Goal: Information Seeking & Learning: Learn about a topic

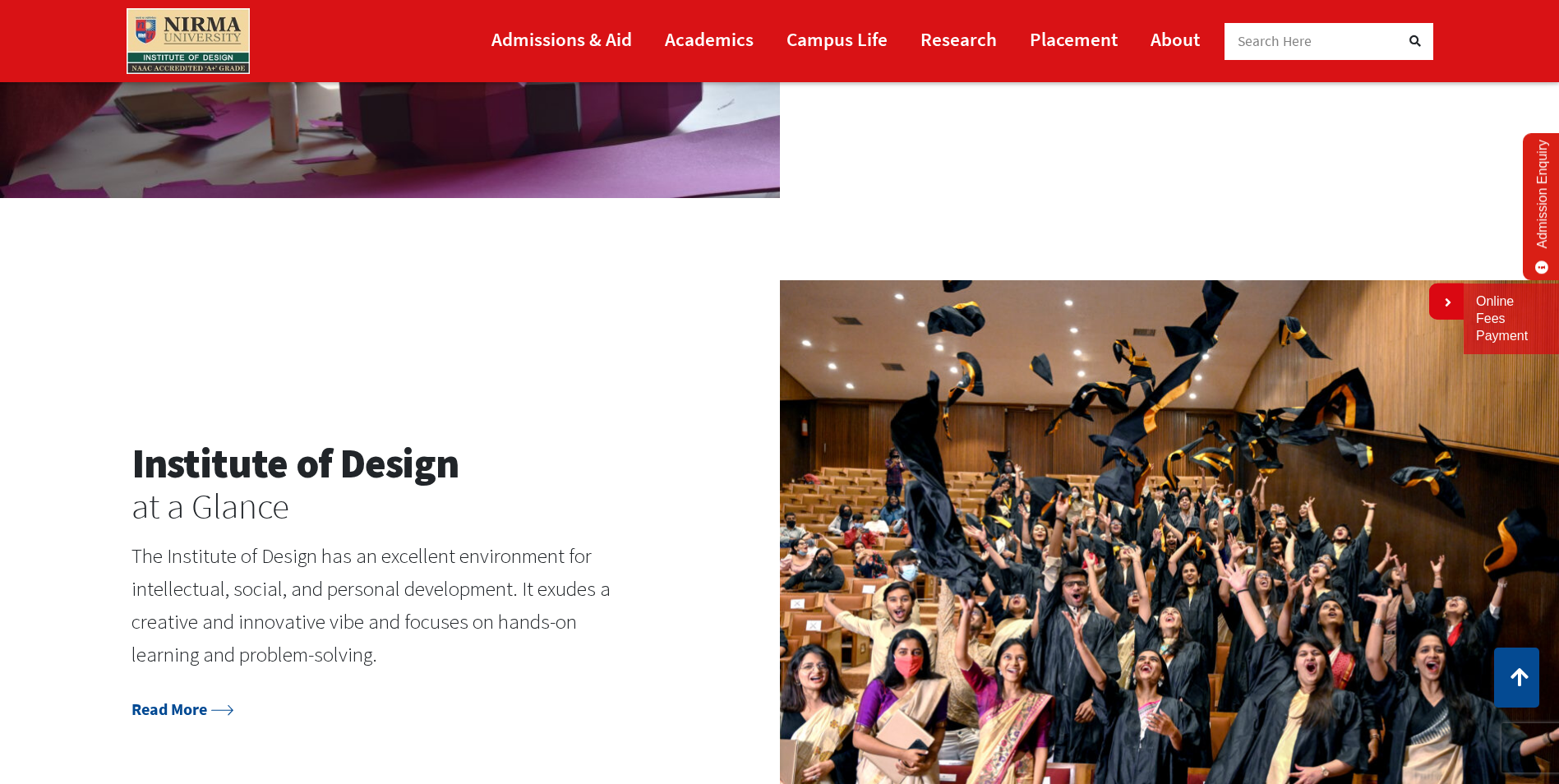
scroll to position [1323, 0]
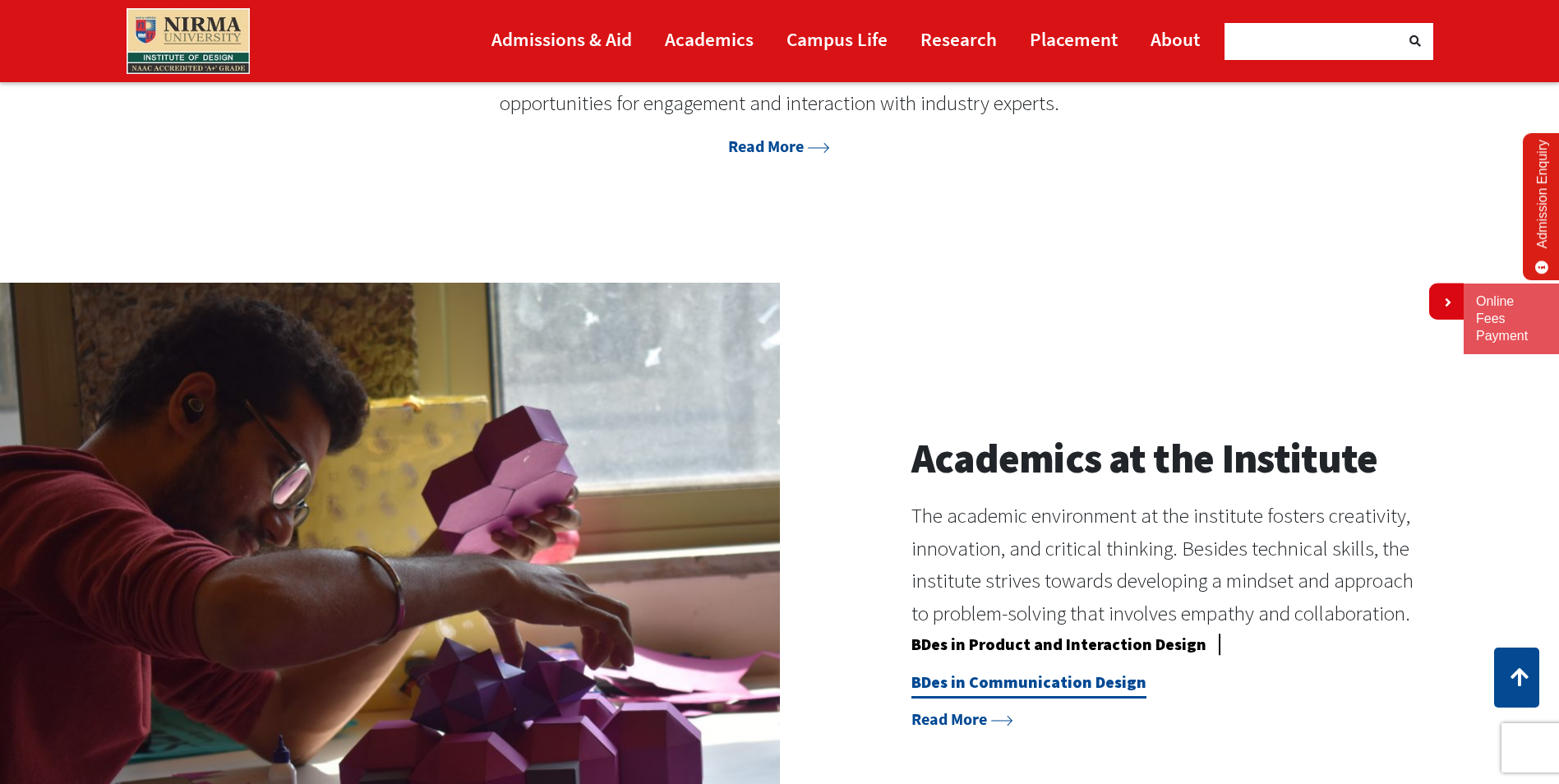
click at [1085, 680] on link "BDes in Communication Design" at bounding box center [1029, 684] width 235 height 27
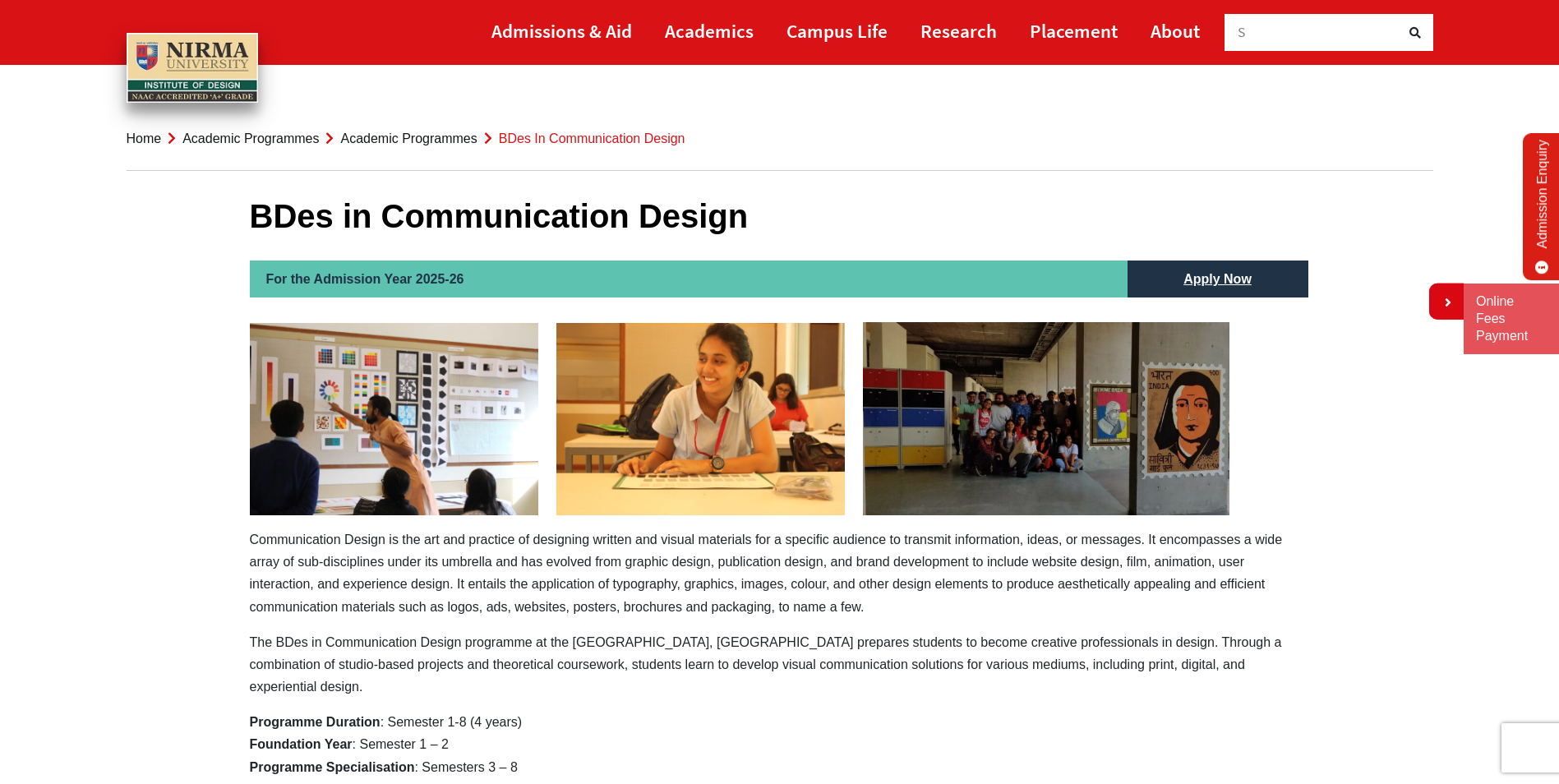
click at [433, 134] on link "Academic Programmes" at bounding box center [408, 138] width 137 height 14
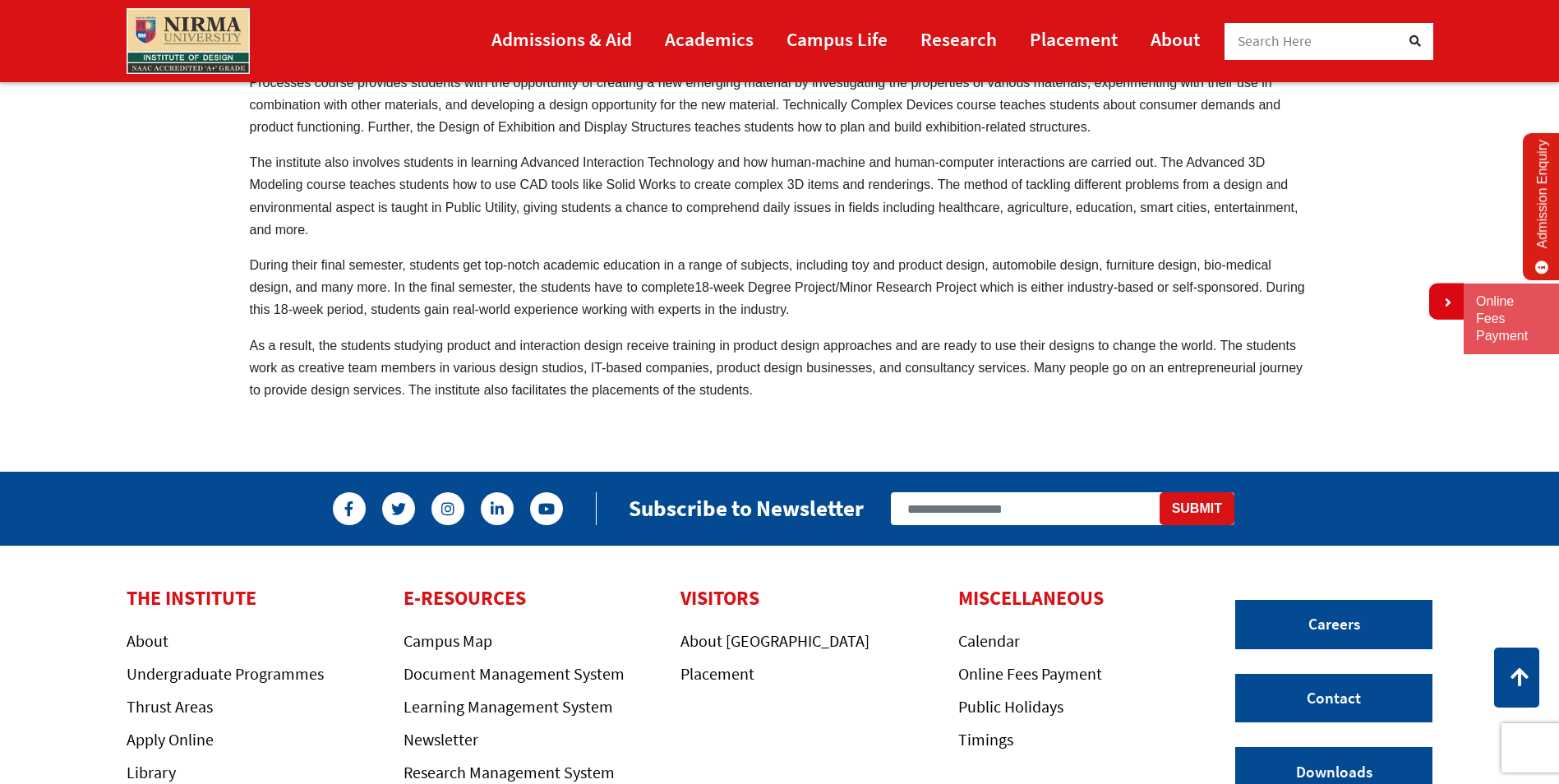
scroll to position [1150, 0]
